Goal: Transaction & Acquisition: Subscribe to service/newsletter

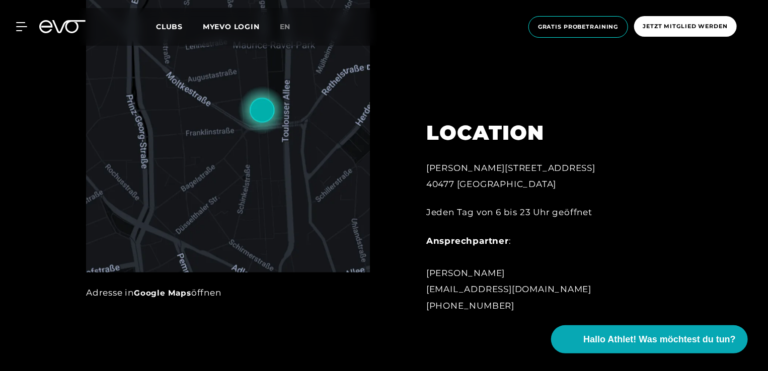
scroll to position [566, 0]
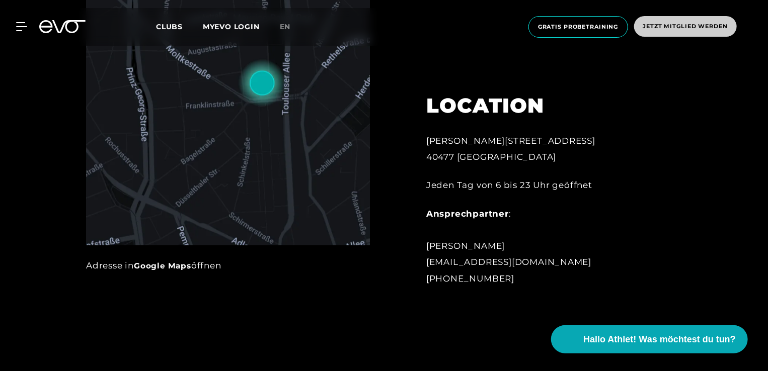
click at [682, 28] on span "Jetzt Mitglied werden" at bounding box center [685, 26] width 85 height 9
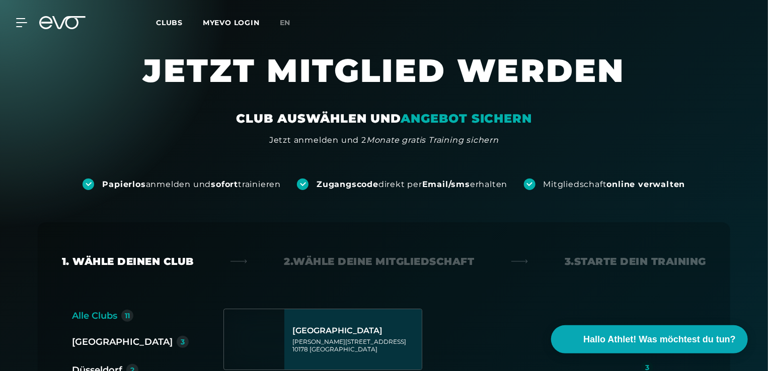
drag, startPoint x: 767, startPoint y: 53, endPoint x: 767, endPoint y: 79, distance: 25.7
click at [767, 79] on section "JETZT MITGLIED WERDEN CLUB AUSWÄHLEN UND ANGEBOT SICHERN Jetzt anmelden und 2 M…" at bounding box center [384, 98] width 768 height 96
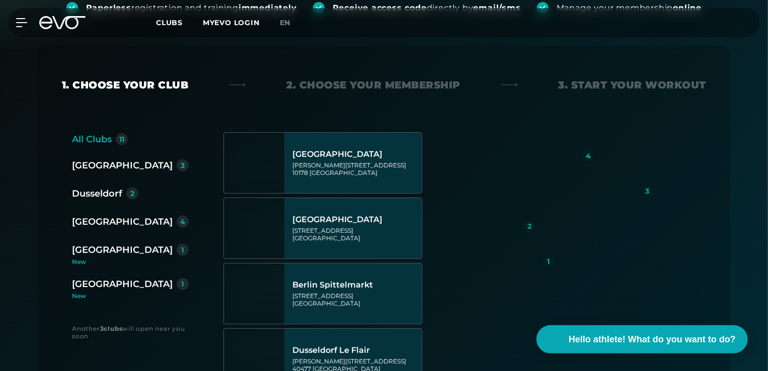
scroll to position [181, 0]
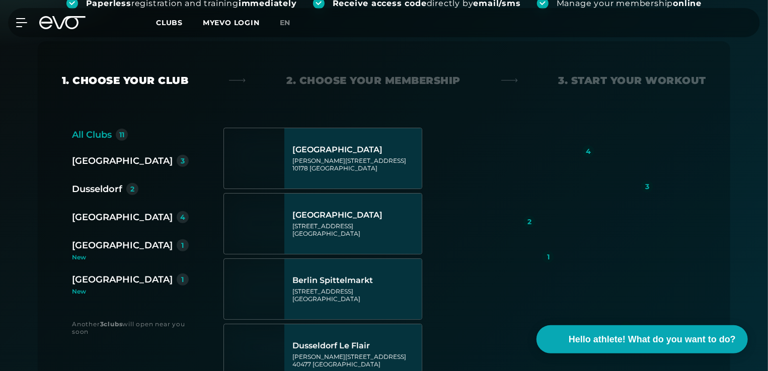
click at [103, 187] on div "Dusseldorf" at bounding box center [97, 189] width 50 height 14
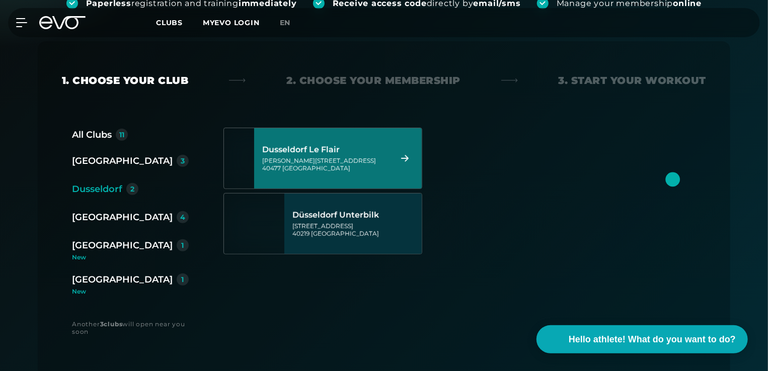
click at [310, 162] on div "[PERSON_NAME][STREET_ADDRESS]" at bounding box center [325, 164] width 126 height 15
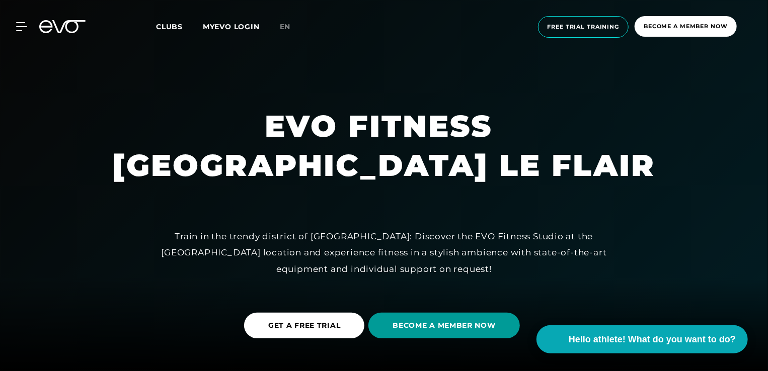
click at [461, 322] on span "BECOME A MEMBER NOW" at bounding box center [443, 325] width 103 height 11
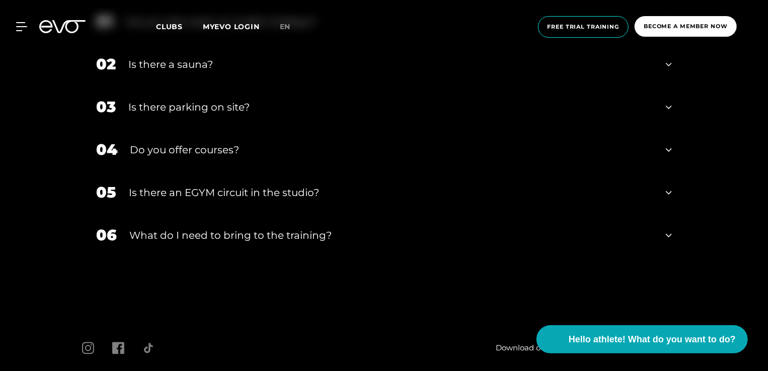
scroll to position [2944, 0]
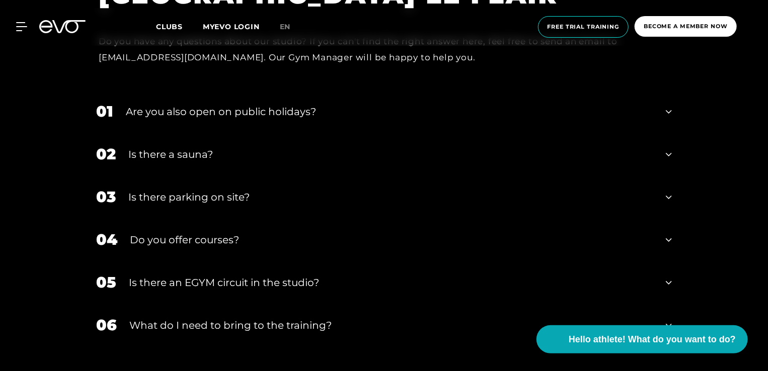
click at [669, 157] on icon at bounding box center [668, 154] width 6 height 12
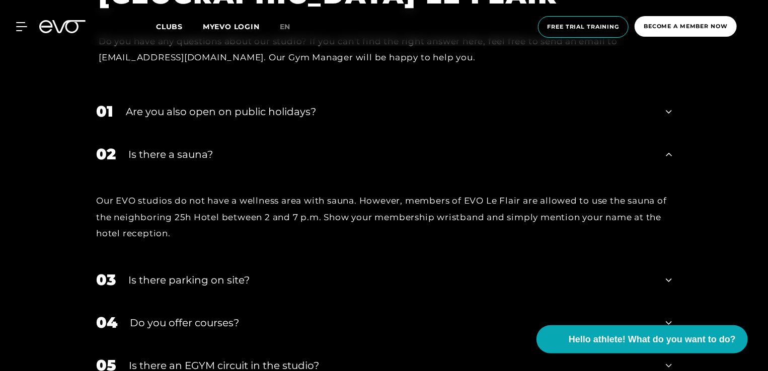
click at [667, 115] on icon at bounding box center [668, 112] width 6 height 12
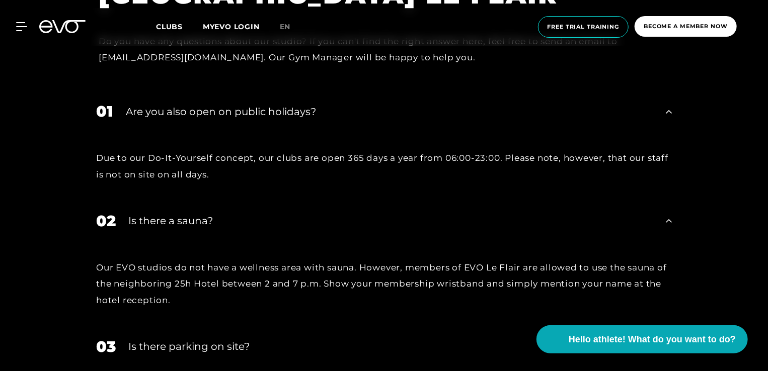
click at [667, 115] on icon at bounding box center [668, 112] width 6 height 12
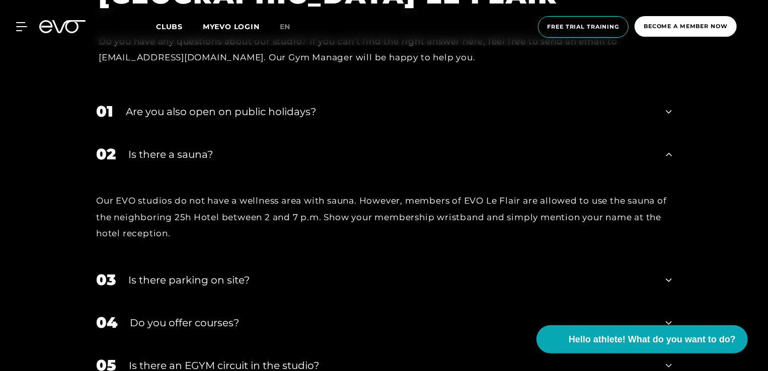
click at [722, 240] on div "FAQ FAQS ABOUT OUR CLUB IN [GEOGRAPHIC_DATA] LE FLAIR Do you have any questions…" at bounding box center [384, 206] width 768 height 547
drag, startPoint x: 769, startPoint y: 337, endPoint x: 769, endPoint y: 349, distance: 12.1
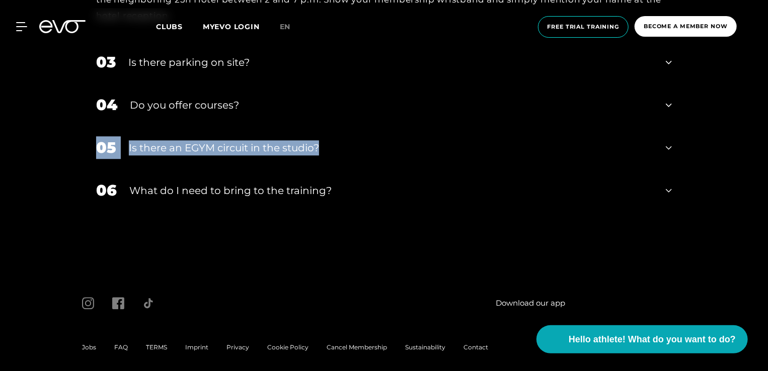
scroll to position [3170, 0]
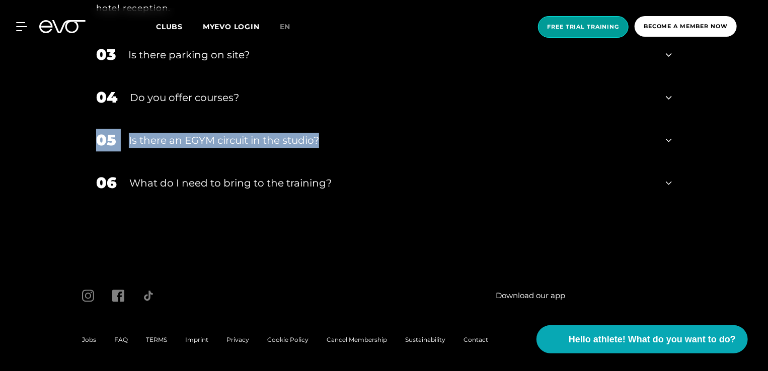
click at [582, 29] on span "Free trial training" at bounding box center [583, 27] width 72 height 9
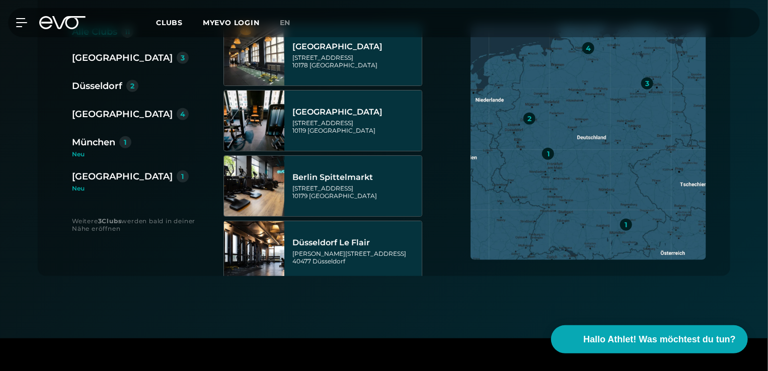
scroll to position [242, 0]
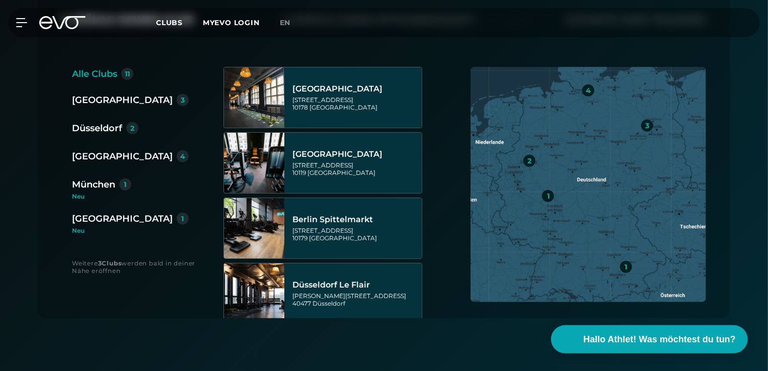
click at [134, 125] on div "2" at bounding box center [132, 128] width 4 height 7
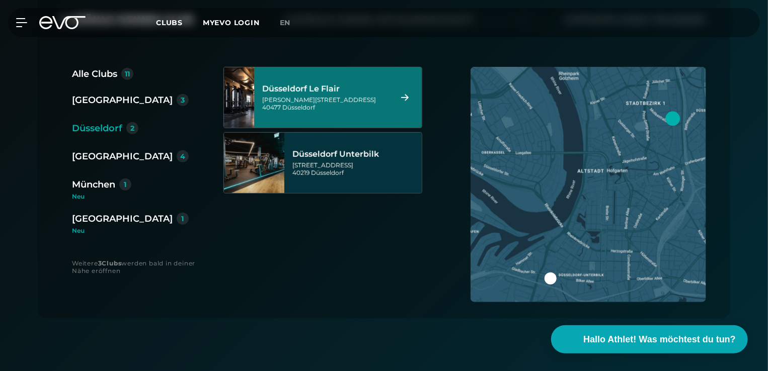
click at [324, 104] on div "Marc-Chagall-Straße 2 40477 Düsseldorf" at bounding box center [325, 103] width 126 height 15
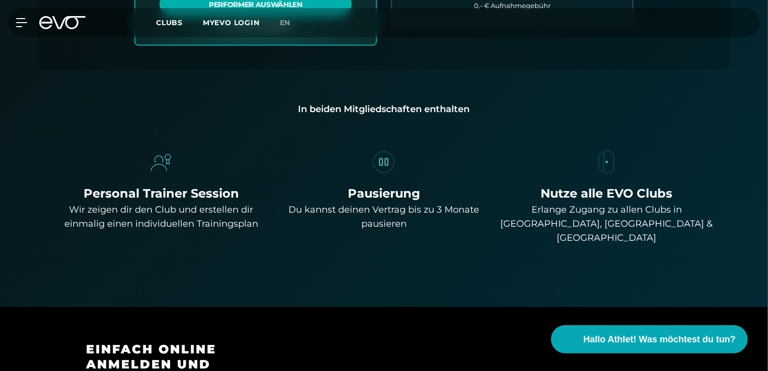
scroll to position [0, 0]
